Goal: Task Accomplishment & Management: Manage account settings

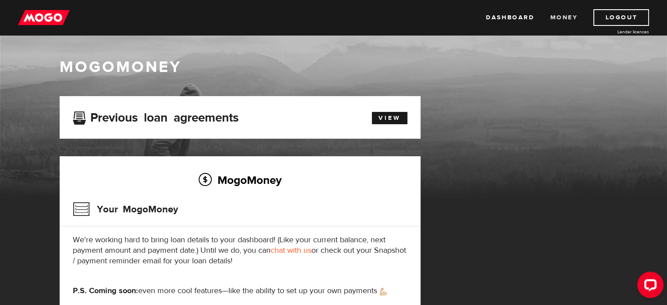
click at [565, 13] on link "Money" at bounding box center [564, 17] width 28 height 17
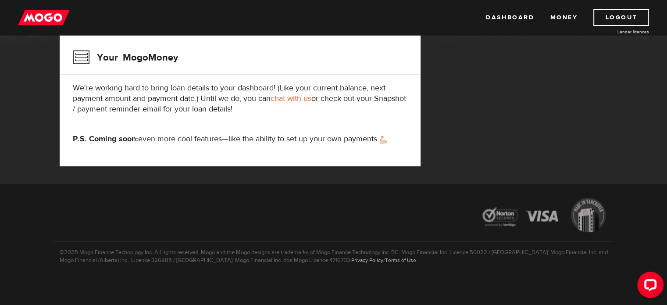
scroll to position [153, 0]
